Goal: Transaction & Acquisition: Purchase product/service

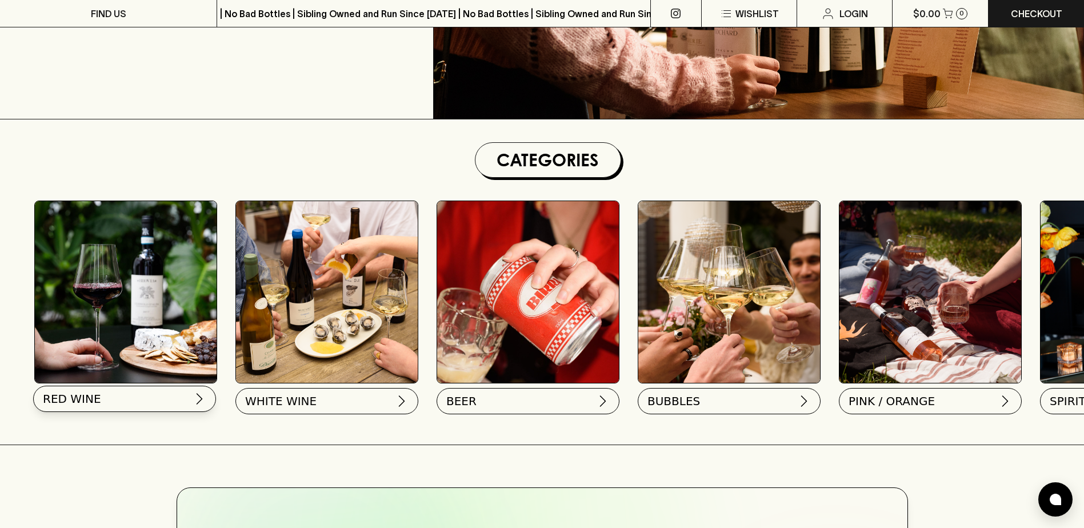
click at [153, 400] on button "RED WINE" at bounding box center [124, 399] width 183 height 26
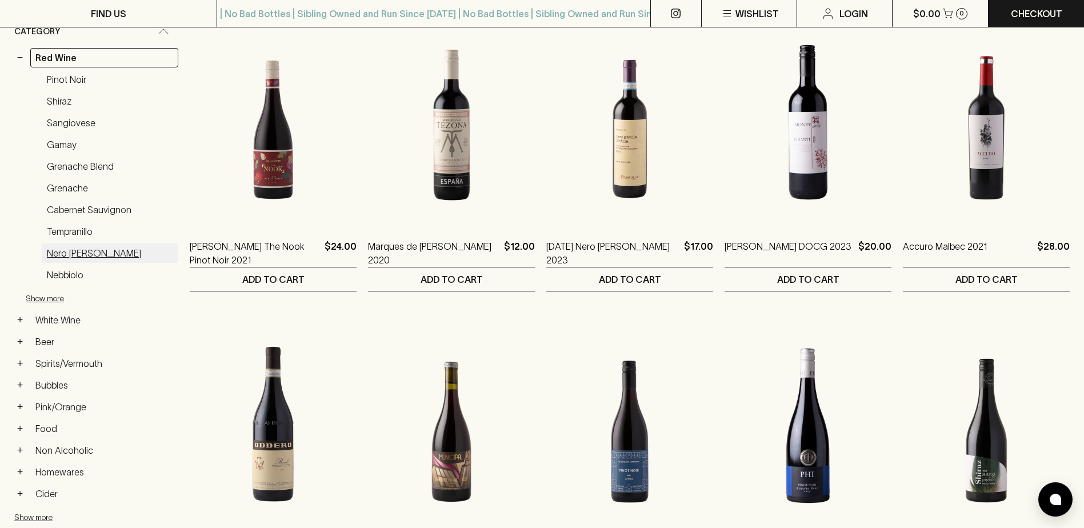
scroll to position [228, 0]
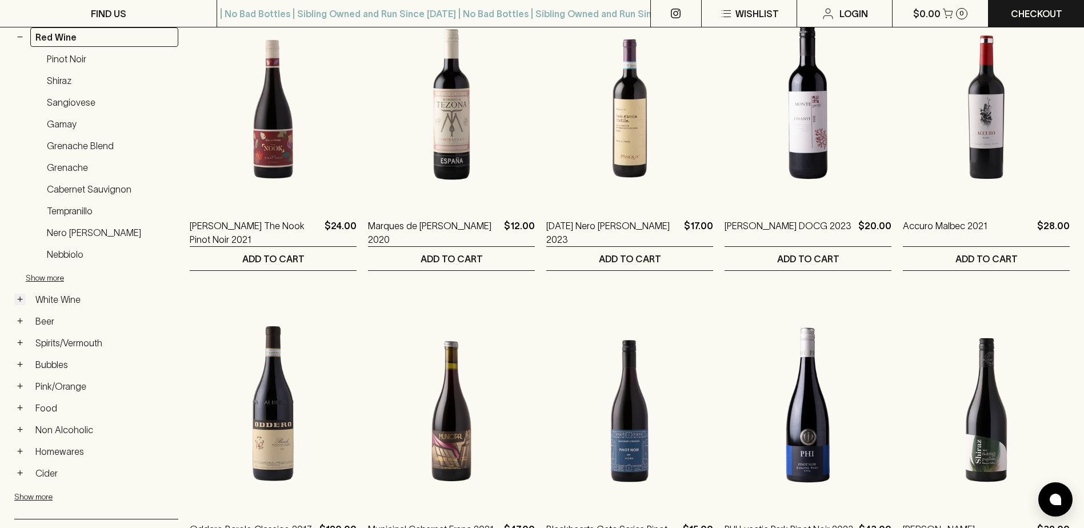
click at [24, 298] on button "+" at bounding box center [19, 299] width 11 height 11
click at [24, 298] on button "−" at bounding box center [19, 299] width 11 height 11
click at [21, 299] on button "+" at bounding box center [19, 299] width 11 height 11
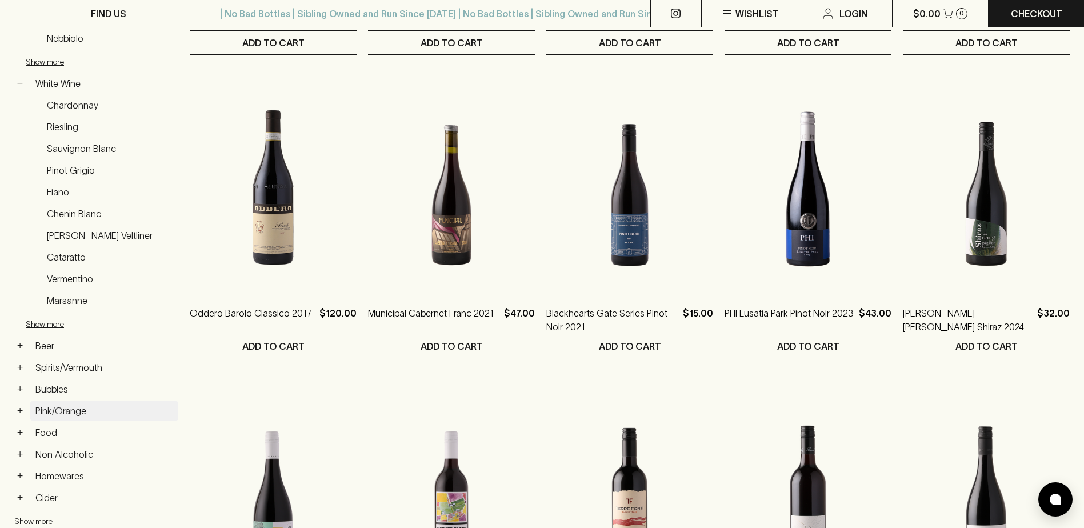
scroll to position [457, 0]
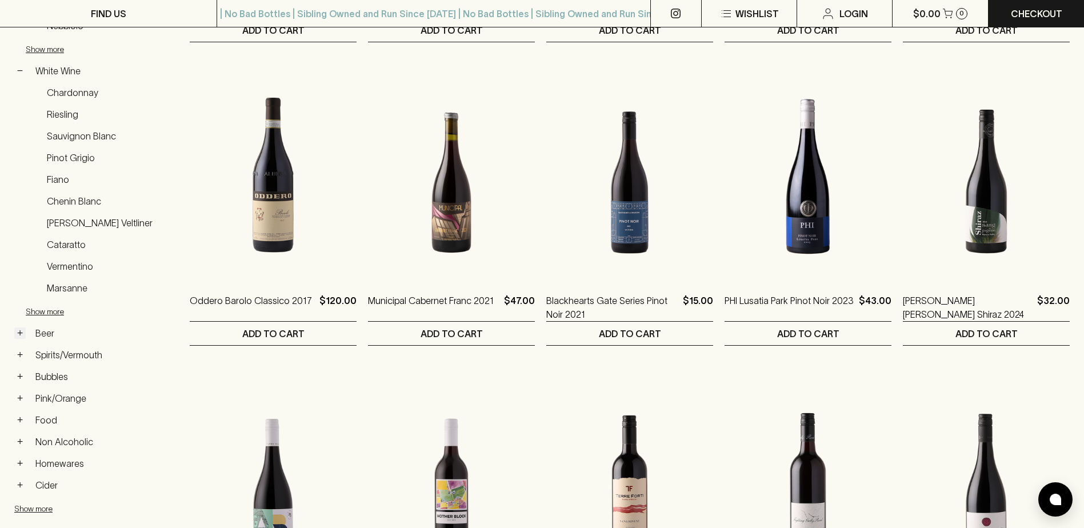
click at [15, 334] on button "+" at bounding box center [19, 332] width 11 height 11
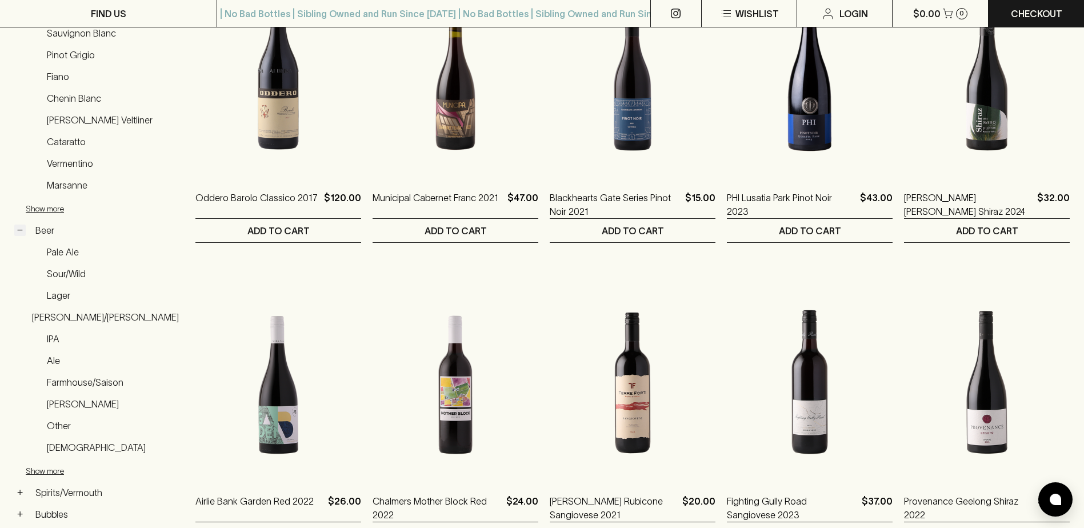
scroll to position [571, 0]
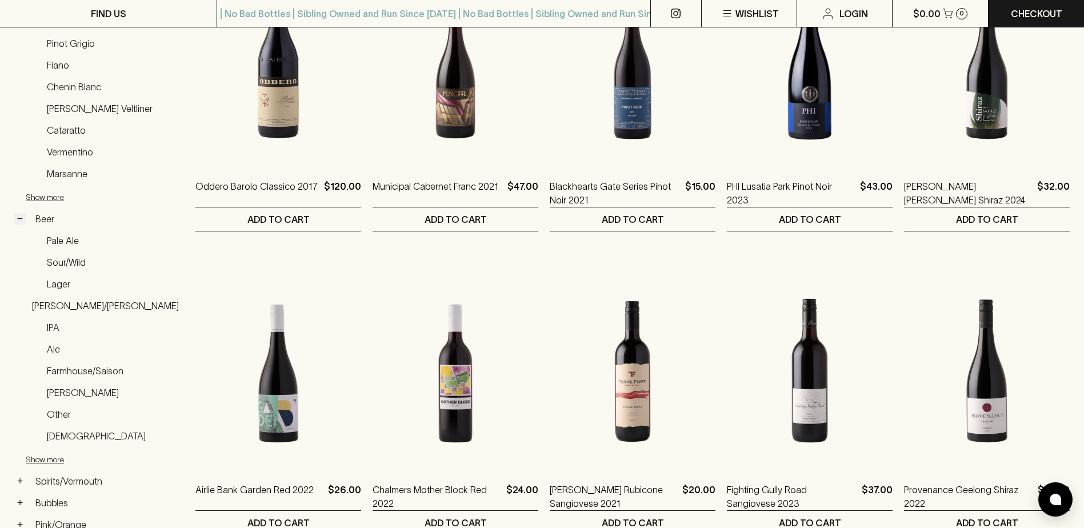
click at [16, 218] on button "−" at bounding box center [19, 218] width 11 height 11
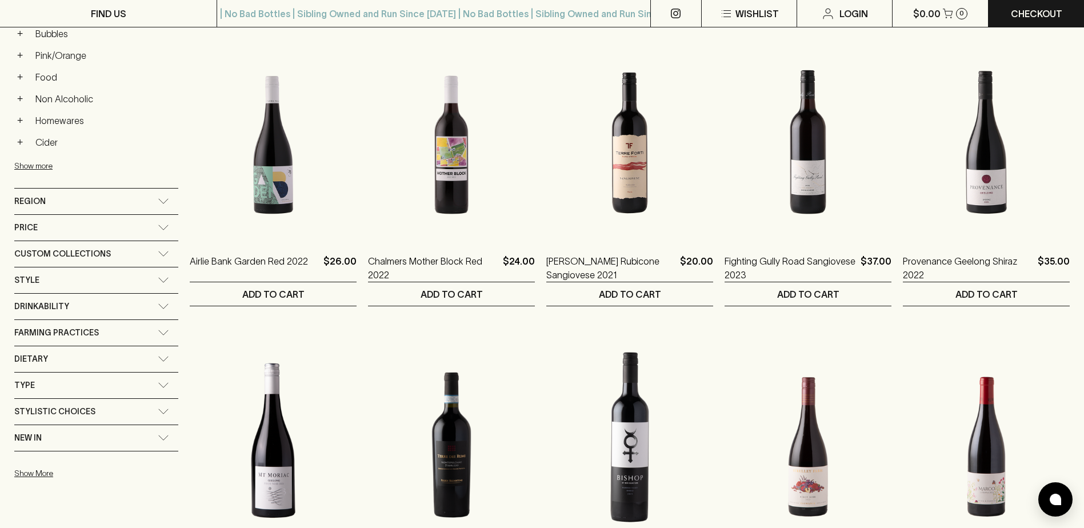
scroll to position [743, 0]
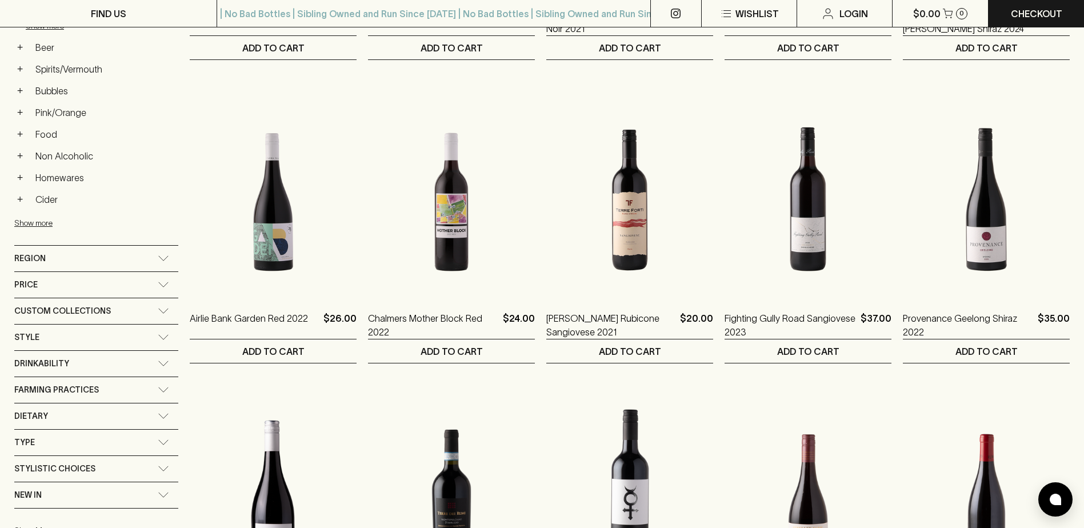
click at [108, 360] on div "Drinkability" at bounding box center [85, 363] width 143 height 14
click at [105, 365] on div "Drinkability" at bounding box center [85, 367] width 143 height 14
click at [111, 347] on div "Style" at bounding box center [96, 337] width 164 height 26
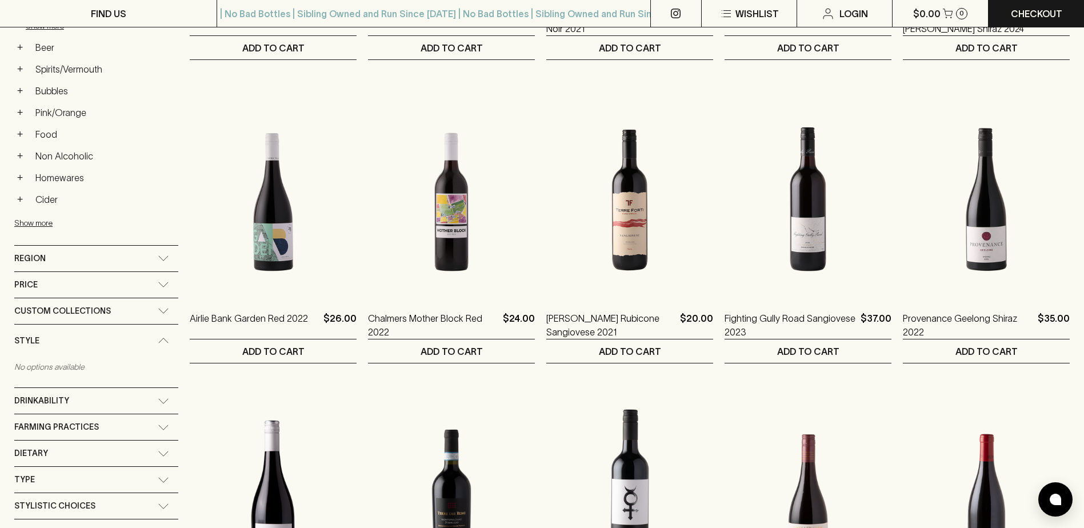
click at [112, 346] on div "Style" at bounding box center [85, 341] width 143 height 14
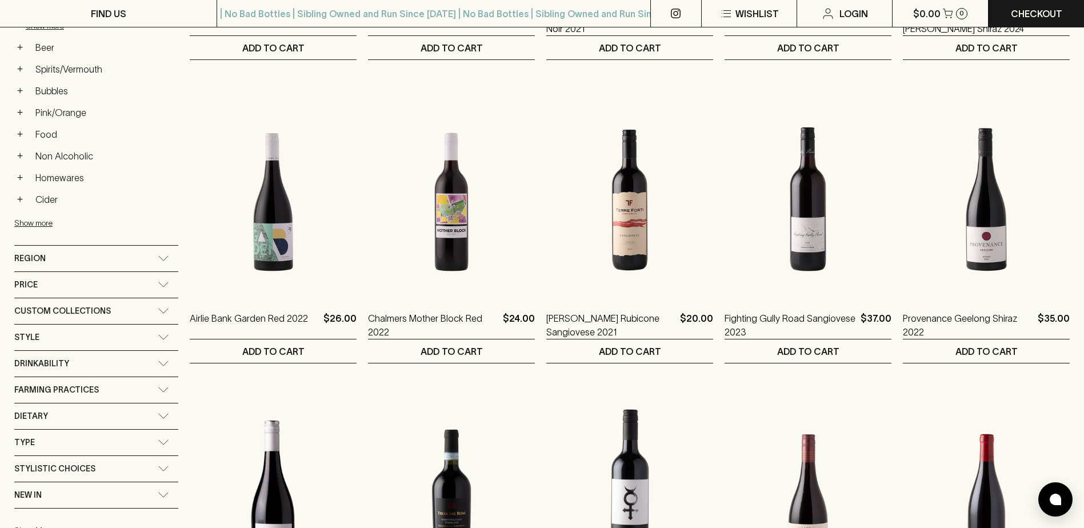
click at [93, 388] on span "Farming Practices" at bounding box center [56, 390] width 85 height 14
click at [95, 387] on span "Farming Practices" at bounding box center [56, 393] width 85 height 14
click at [97, 415] on div "Dietary" at bounding box center [85, 416] width 143 height 14
click at [97, 415] on div "Dietary" at bounding box center [85, 419] width 143 height 14
click at [95, 439] on div "Type" at bounding box center [85, 442] width 143 height 14
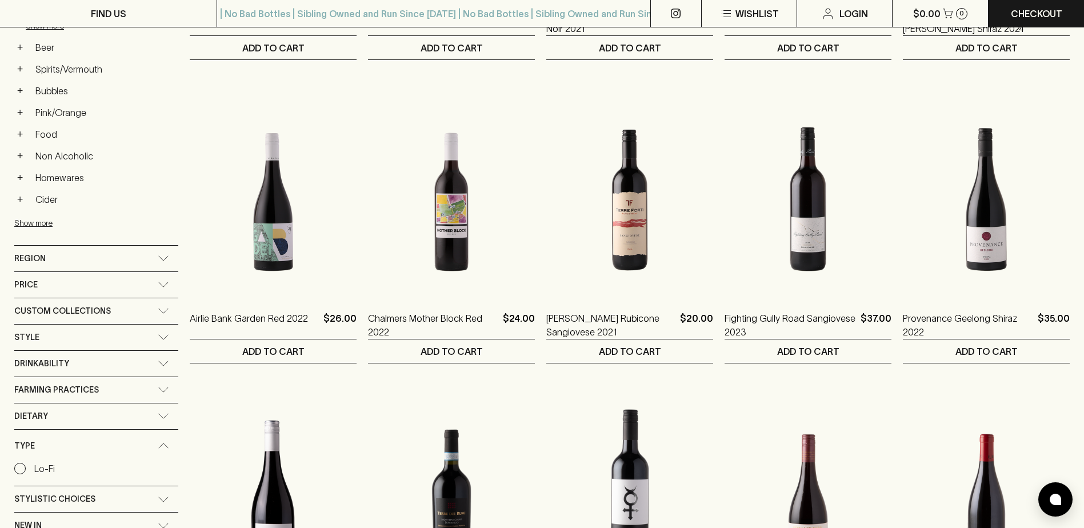
click at [95, 439] on div "Type" at bounding box center [85, 446] width 143 height 14
click at [103, 462] on div "Stylistic Choices" at bounding box center [85, 469] width 143 height 14
click at [103, 461] on div "Stylistic Choices" at bounding box center [96, 472] width 164 height 33
click at [127, 311] on div "Custom Collections" at bounding box center [85, 311] width 143 height 14
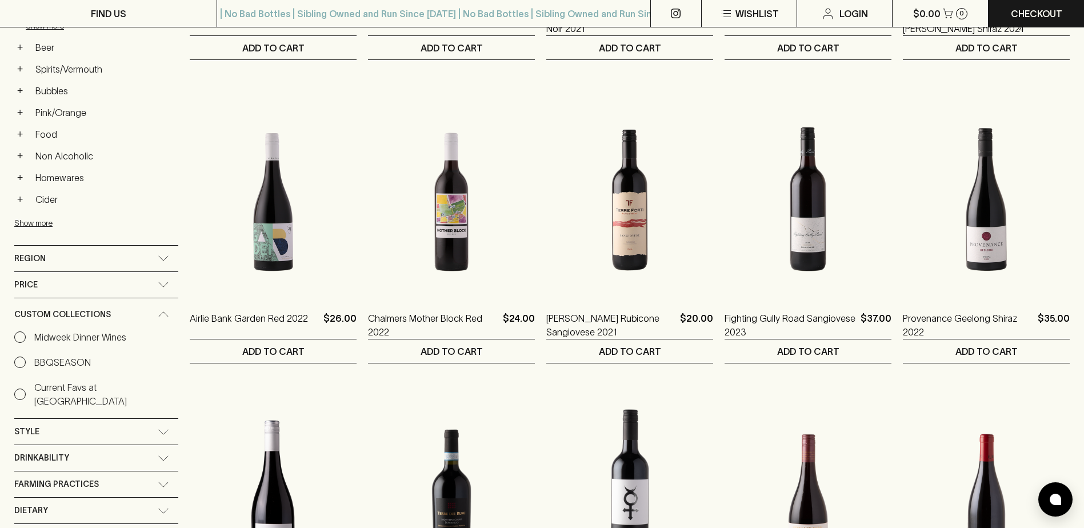
click at [127, 311] on div "Custom Collections" at bounding box center [85, 314] width 143 height 14
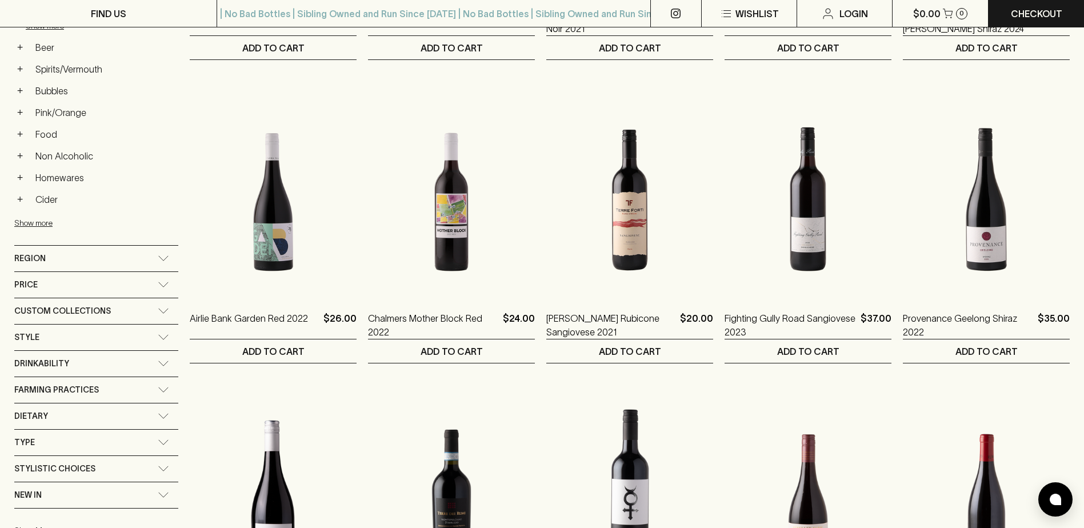
click at [125, 283] on div "Price" at bounding box center [85, 285] width 143 height 14
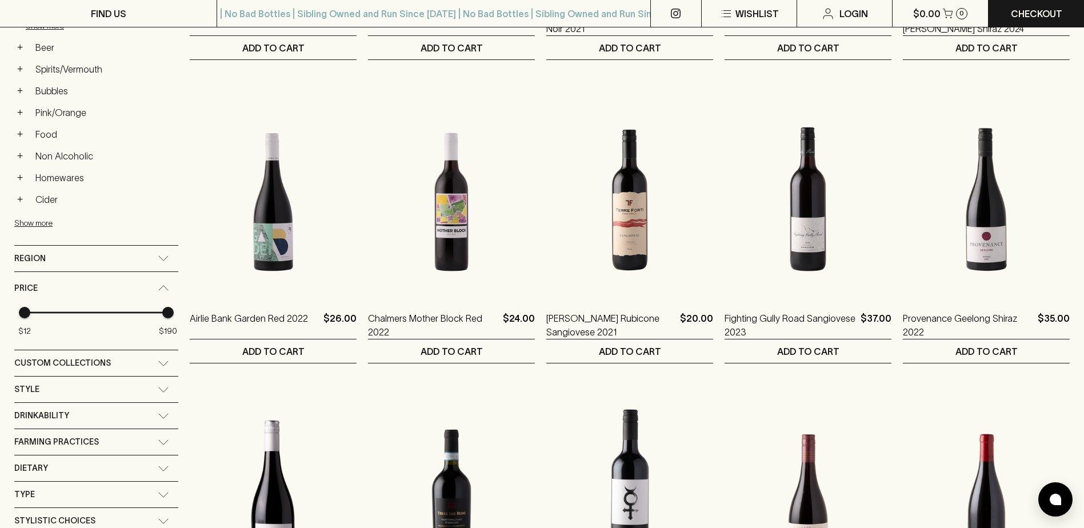
click at [125, 283] on div "Price" at bounding box center [85, 288] width 143 height 14
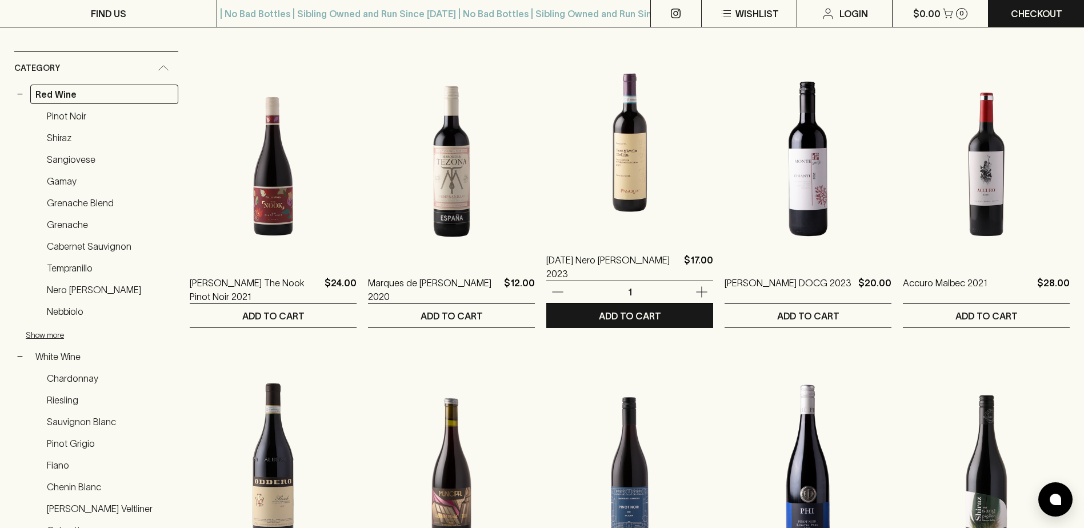
scroll to position [0, 0]
